Goal: Navigation & Orientation: Find specific page/section

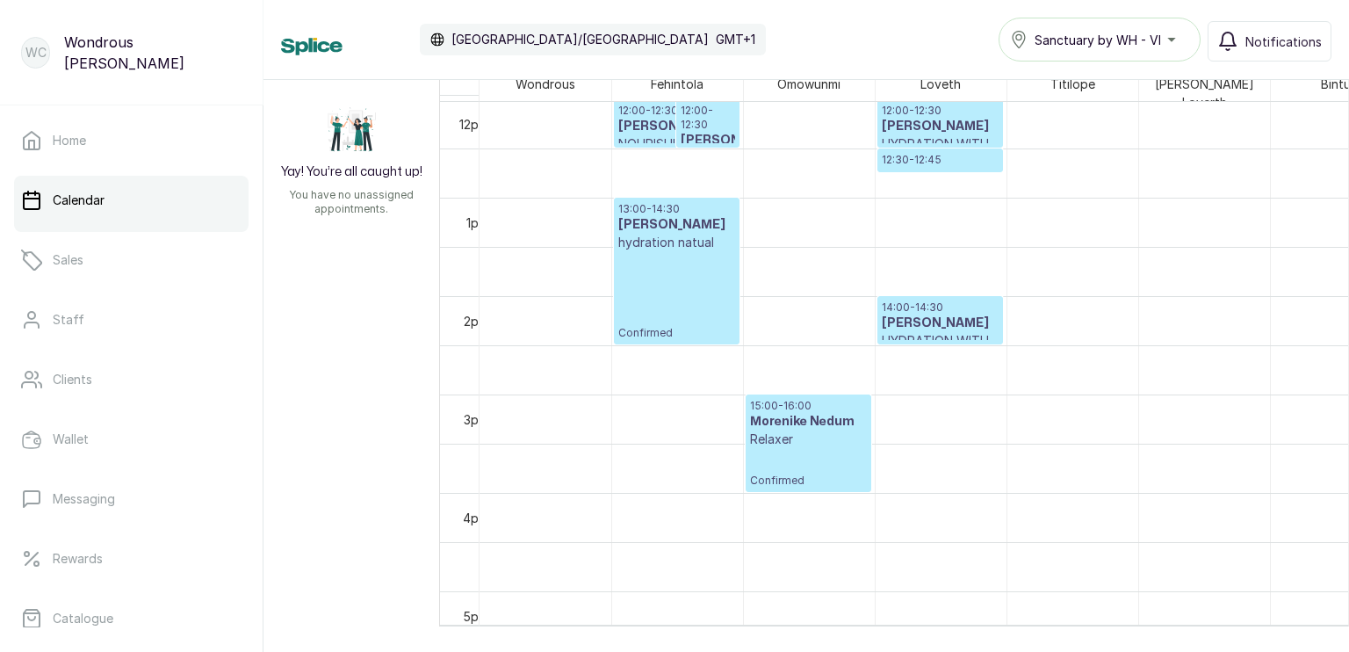
scroll to position [1184, 0]
